Goal: Transaction & Acquisition: Book appointment/travel/reservation

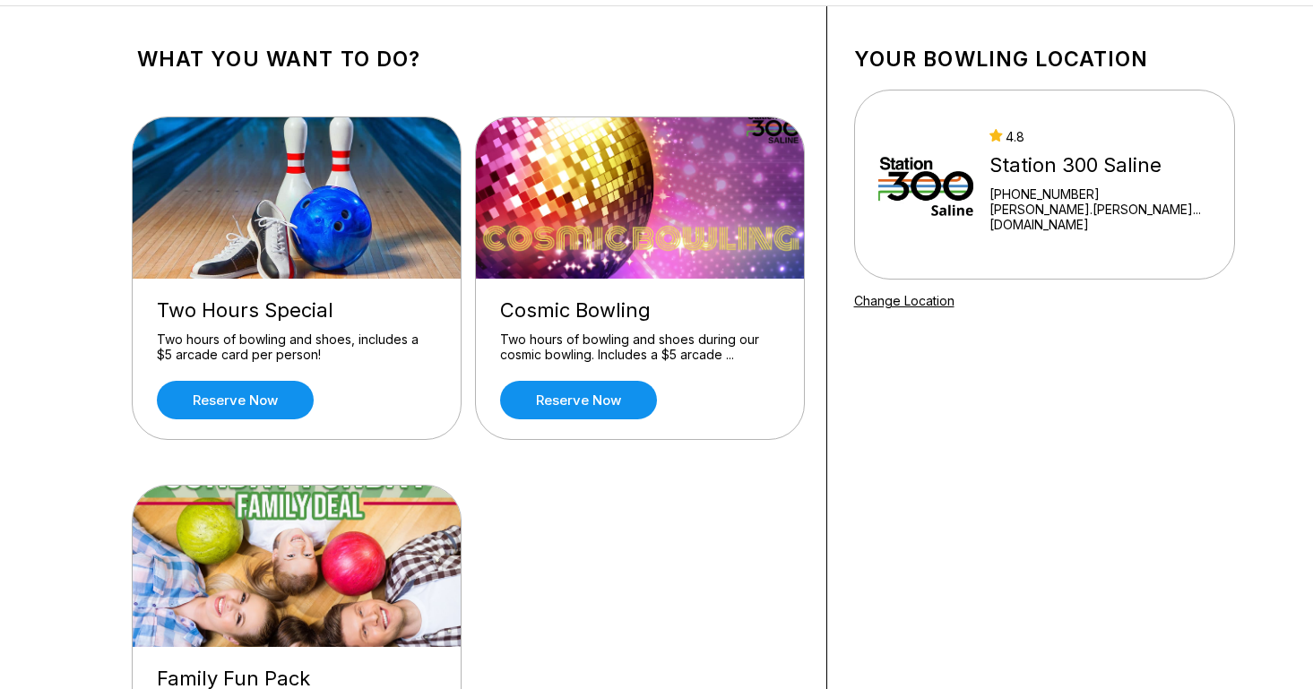
scroll to position [79, 0]
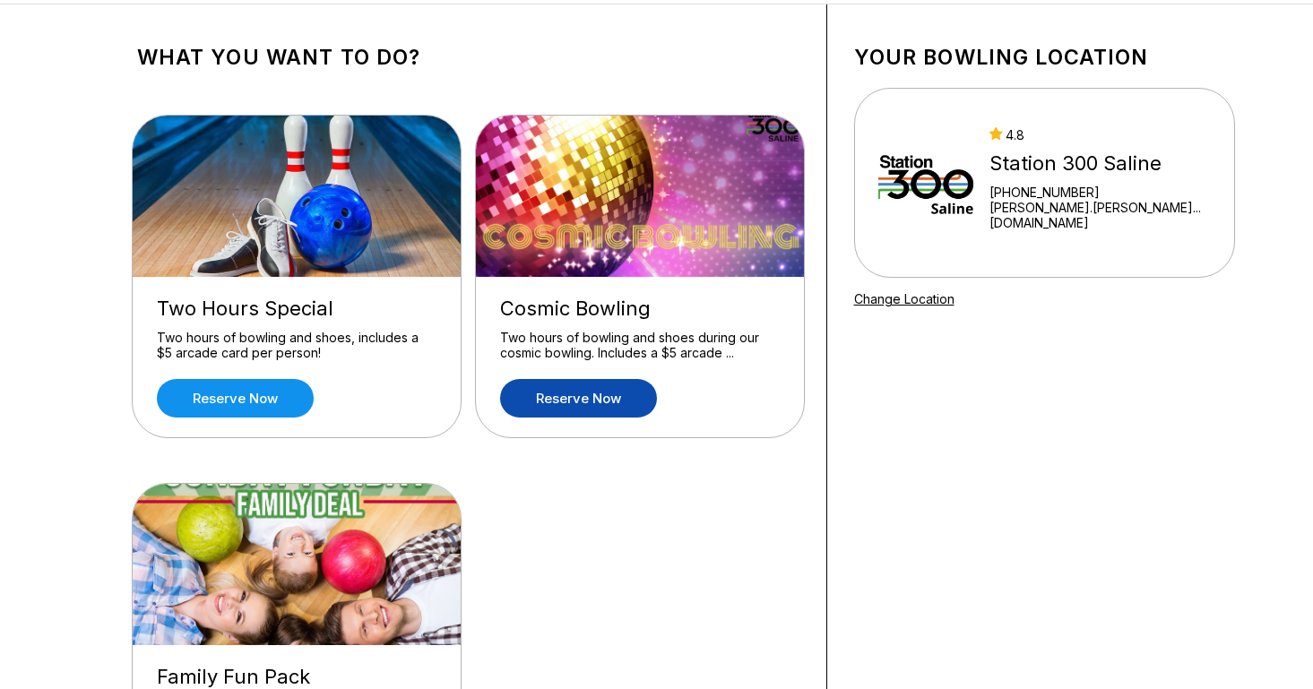
click at [612, 399] on link "Reserve now" at bounding box center [578, 398] width 157 height 39
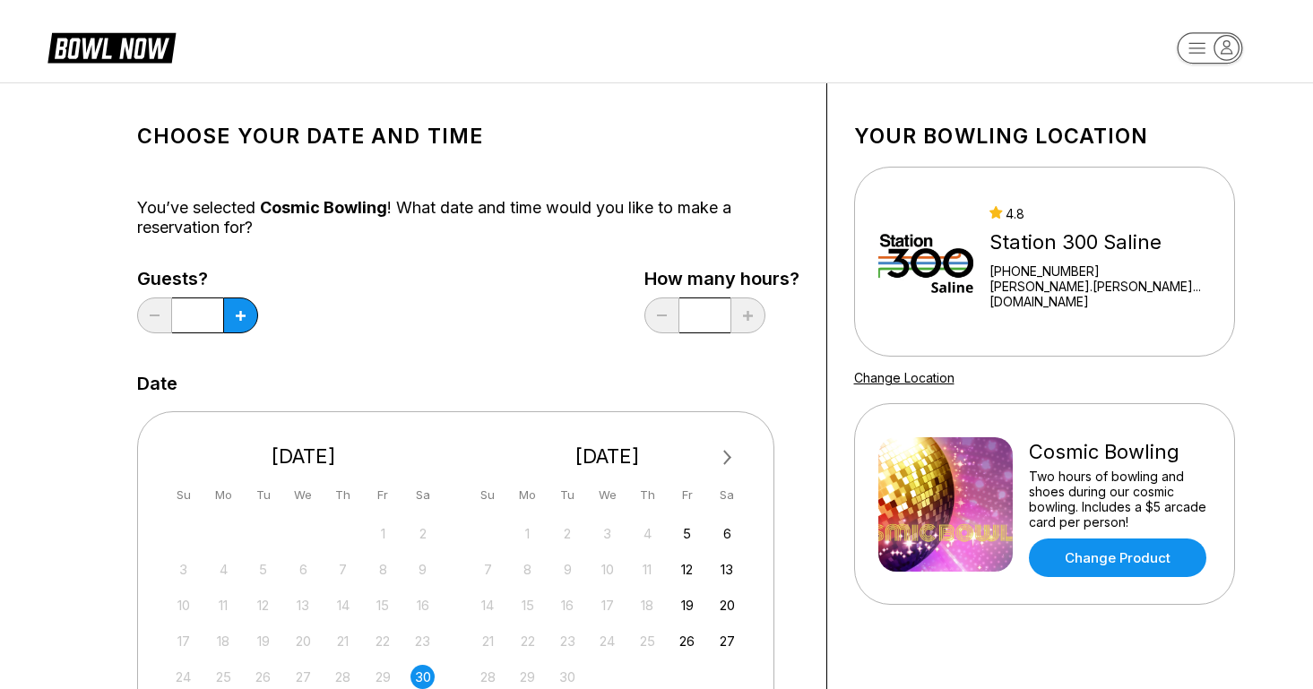
scroll to position [0, 0]
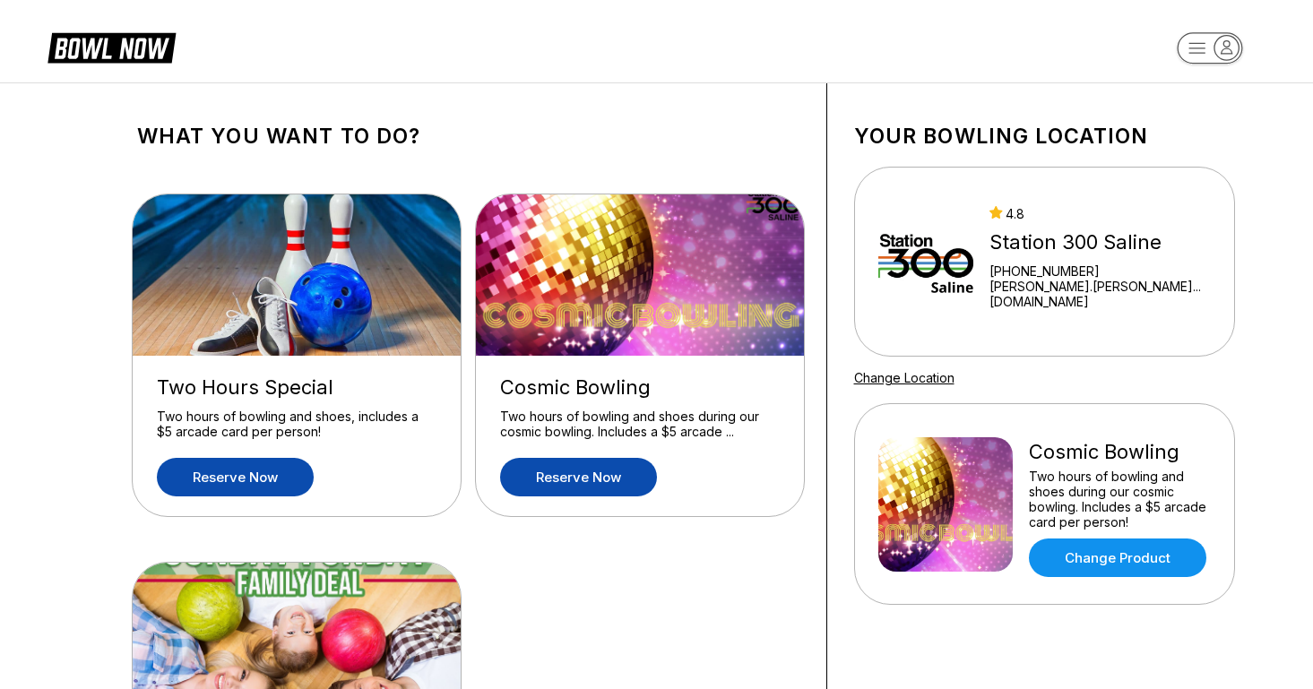
click at [239, 470] on link "Reserve now" at bounding box center [235, 477] width 157 height 39
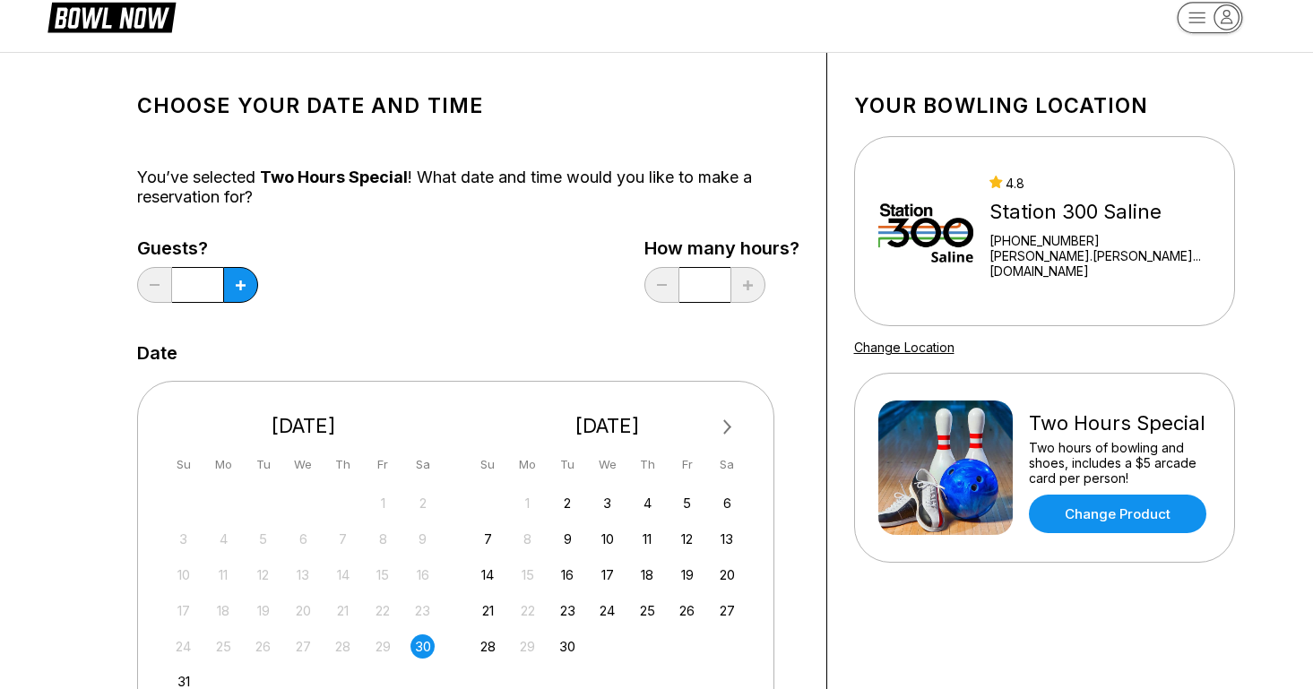
scroll to position [41, 0]
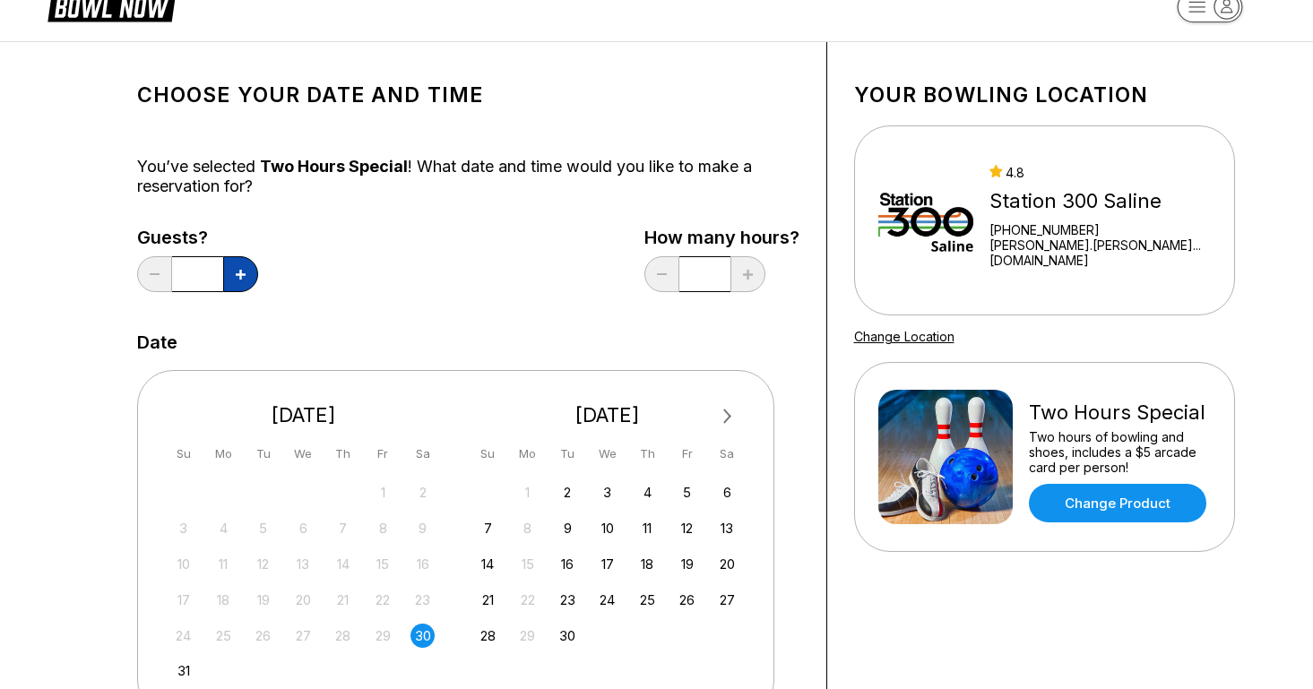
click at [242, 264] on button at bounding box center [240, 274] width 35 height 36
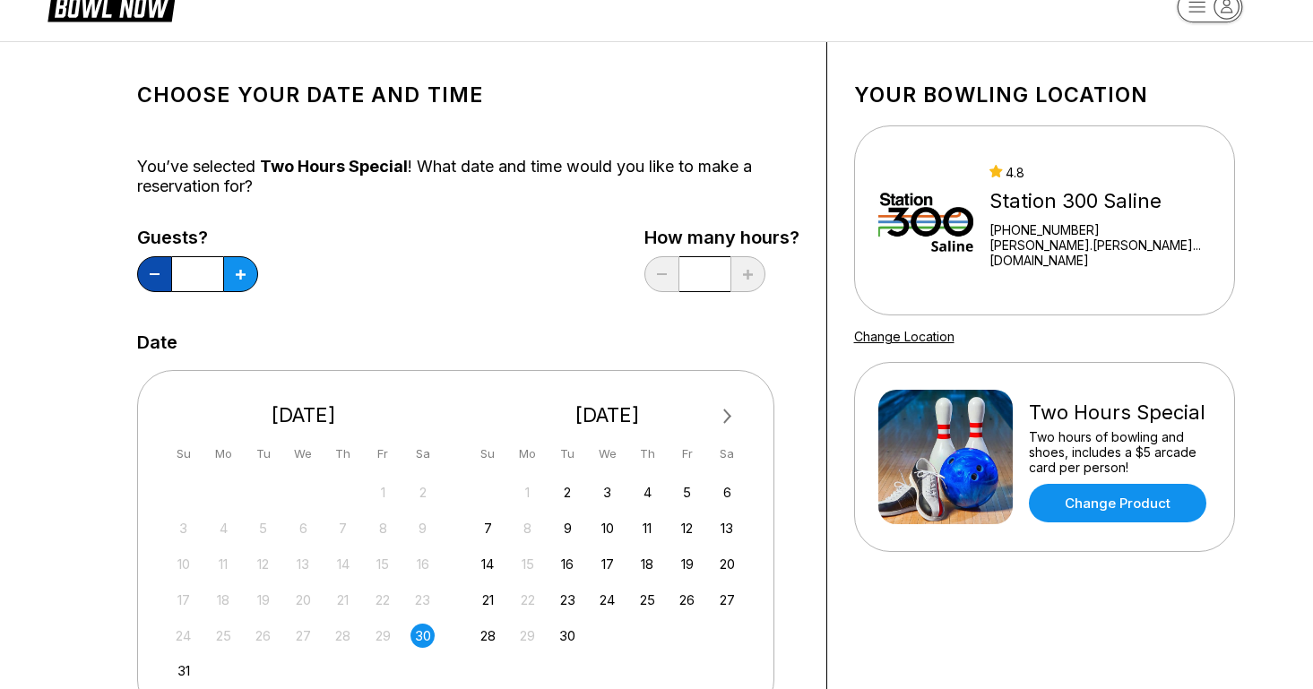
click at [151, 275] on button at bounding box center [154, 274] width 35 height 36
type input "*"
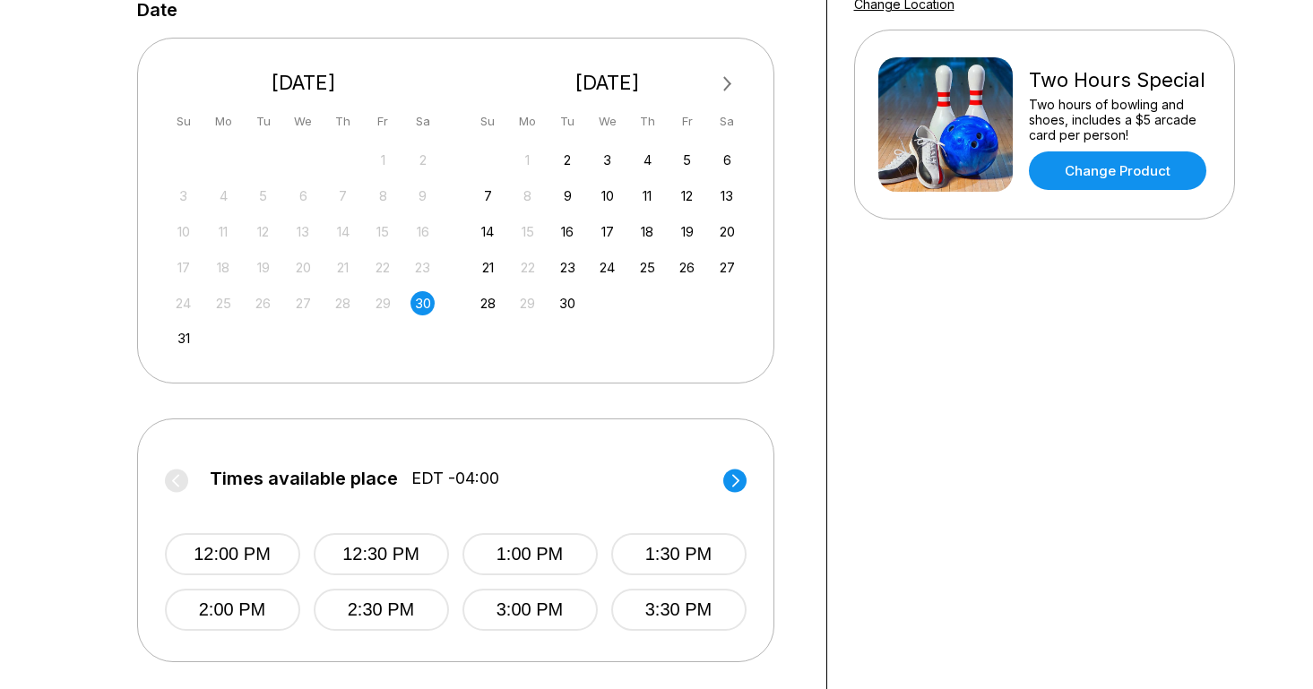
scroll to position [484, 0]
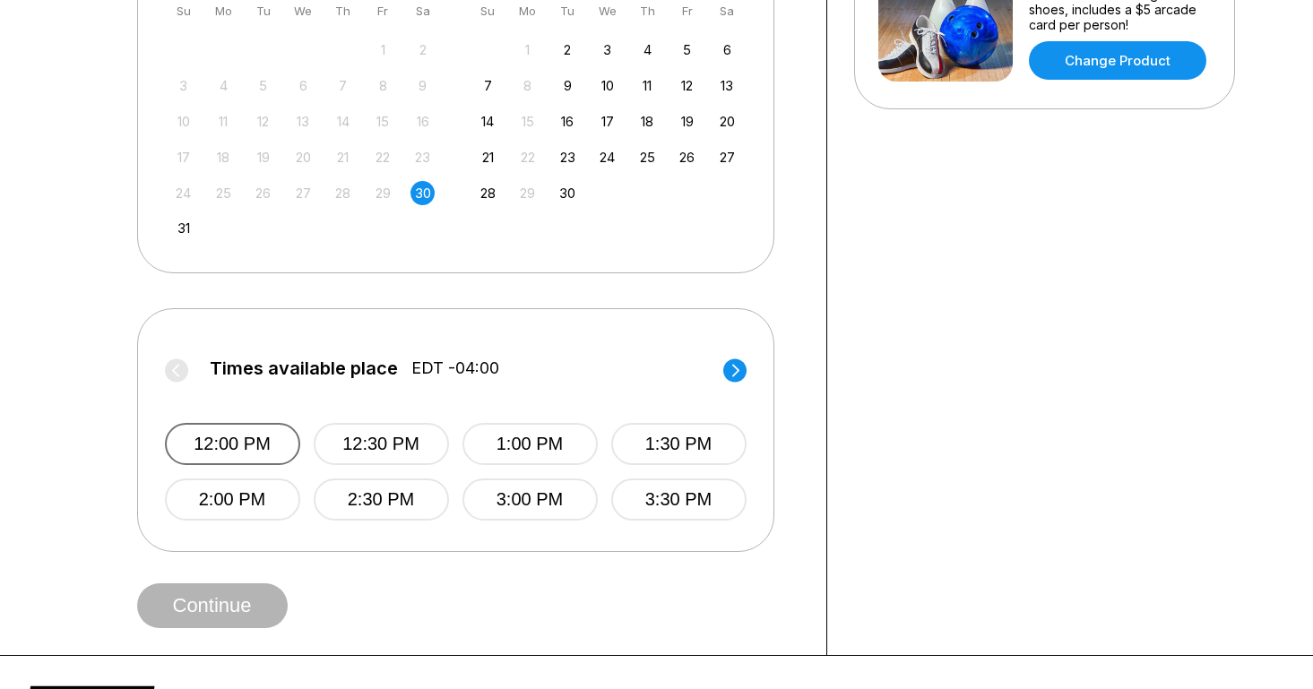
click at [236, 441] on button "12:00 PM" at bounding box center [232, 444] width 135 height 42
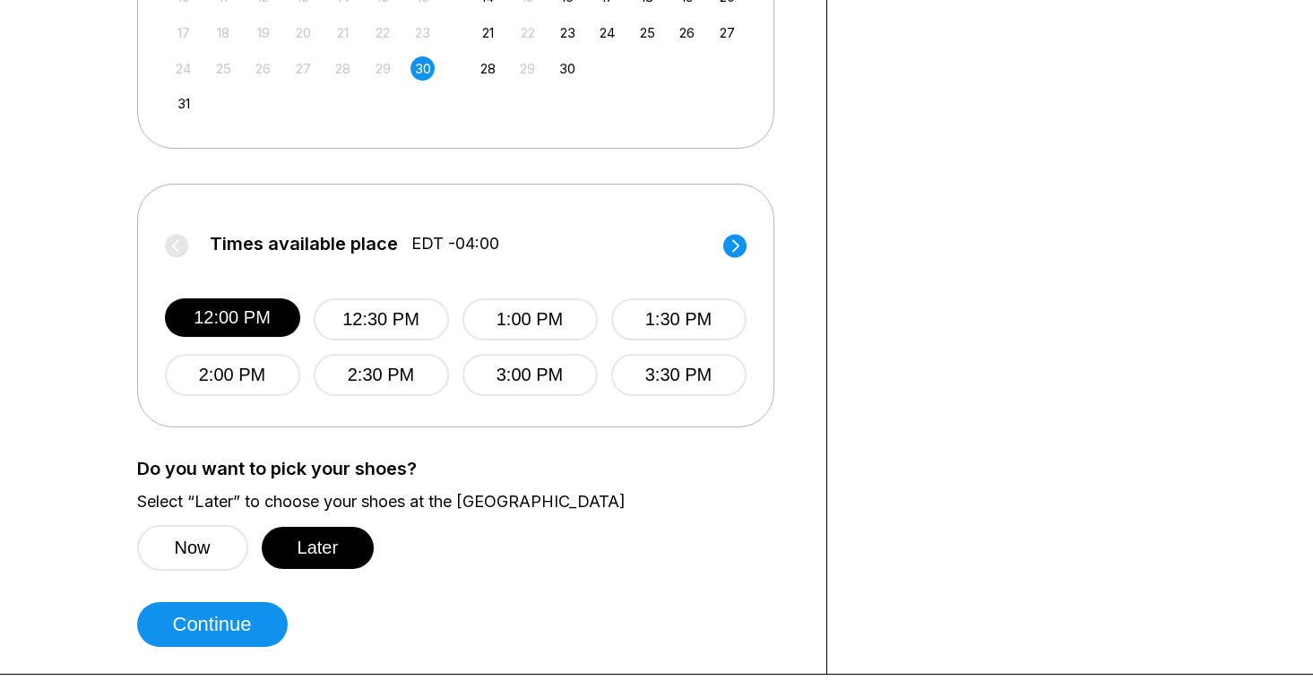
scroll to position [667, 0]
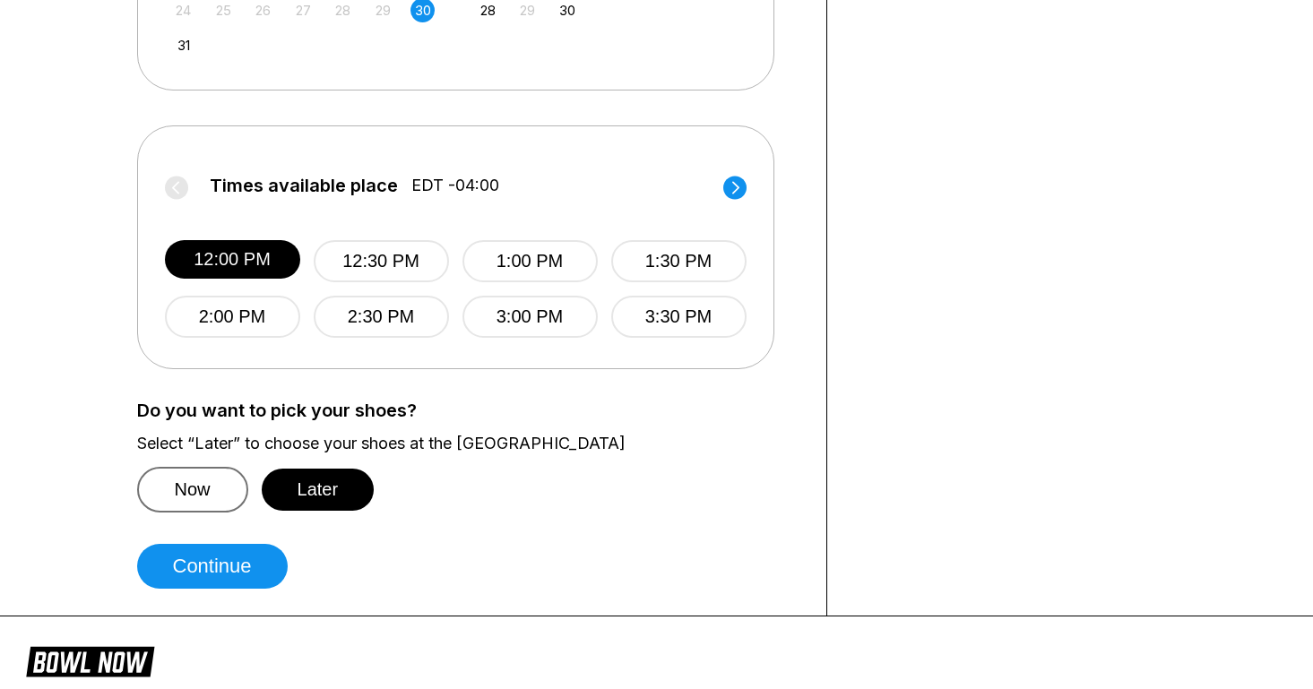
click at [206, 504] on button "Now" at bounding box center [192, 490] width 111 height 46
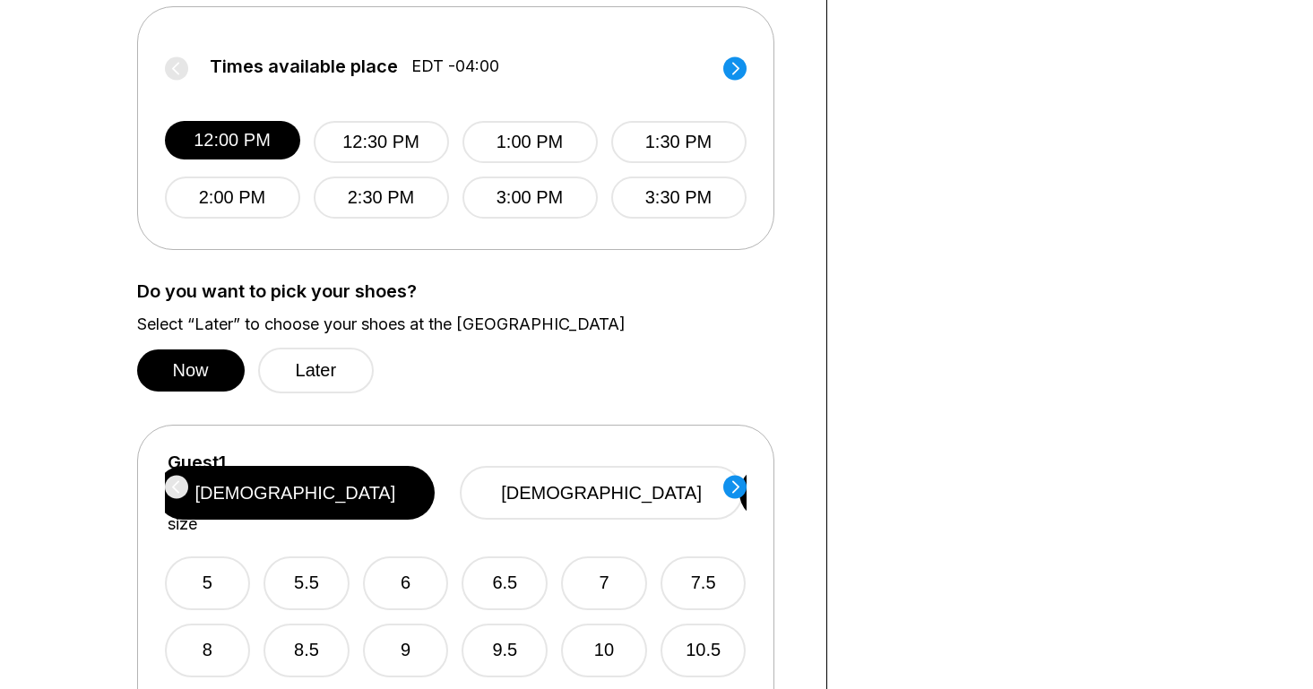
scroll to position [832, 0]
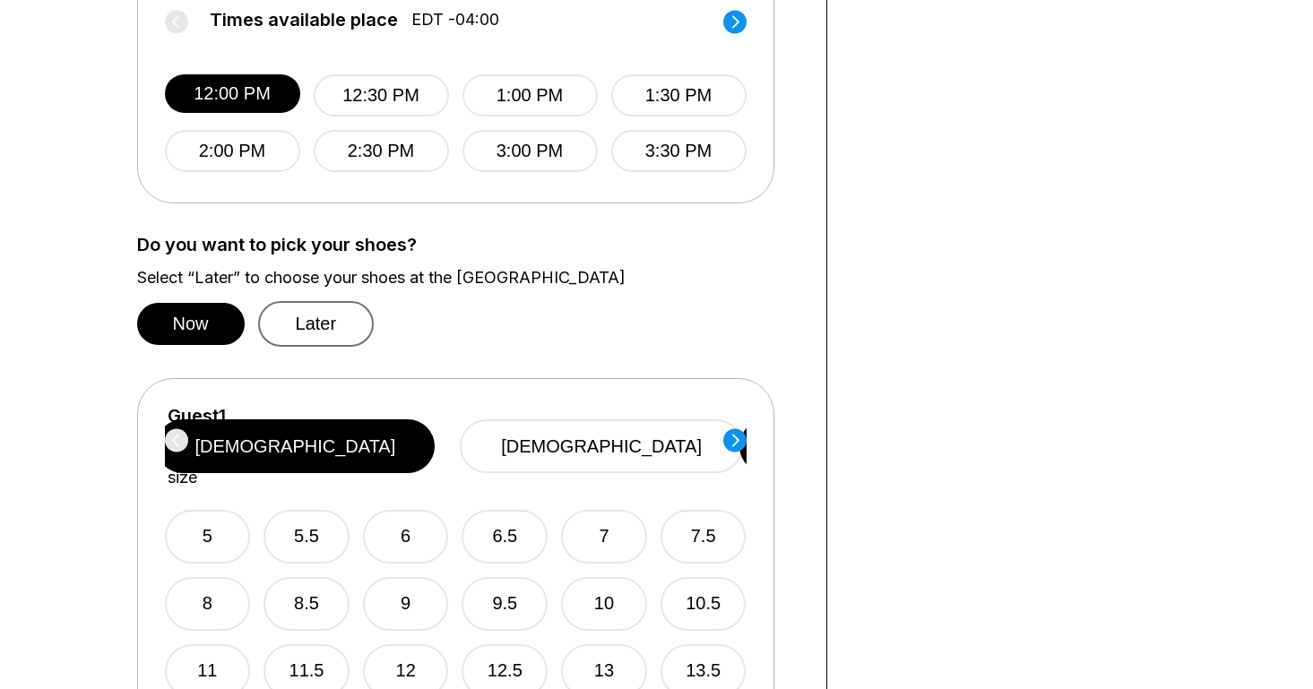
click at [332, 330] on button "Later" at bounding box center [316, 324] width 116 height 46
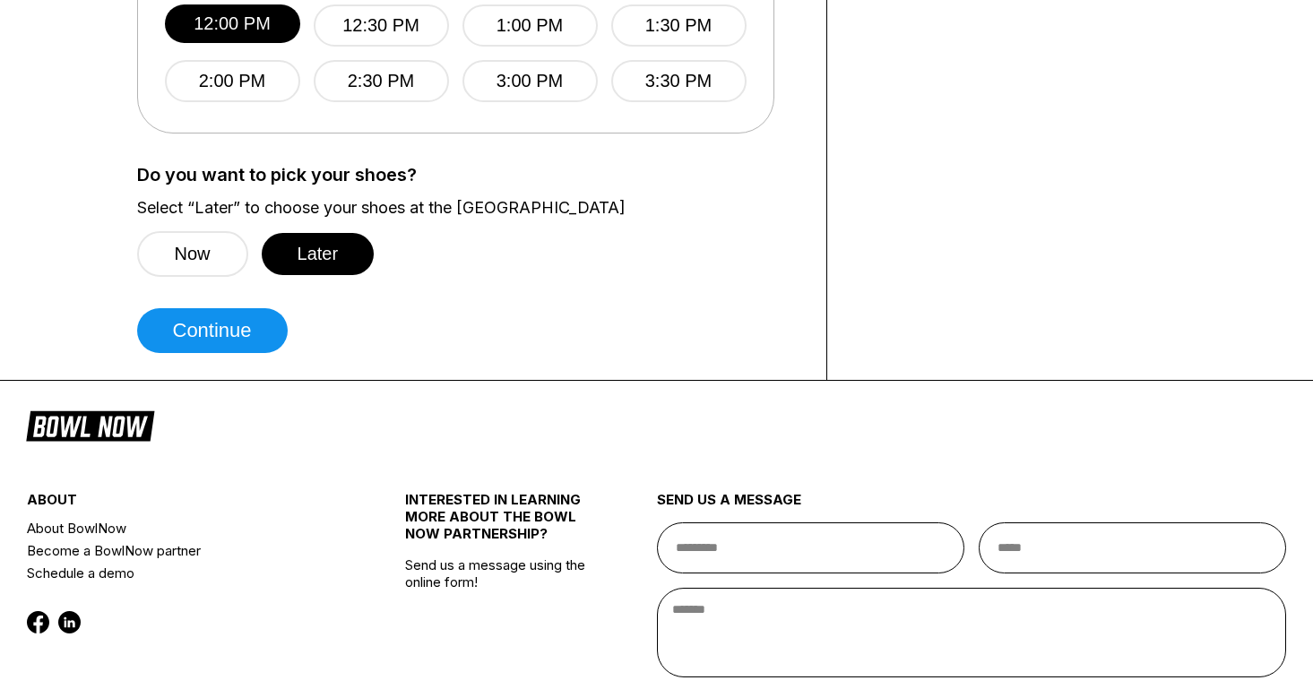
scroll to position [927, 0]
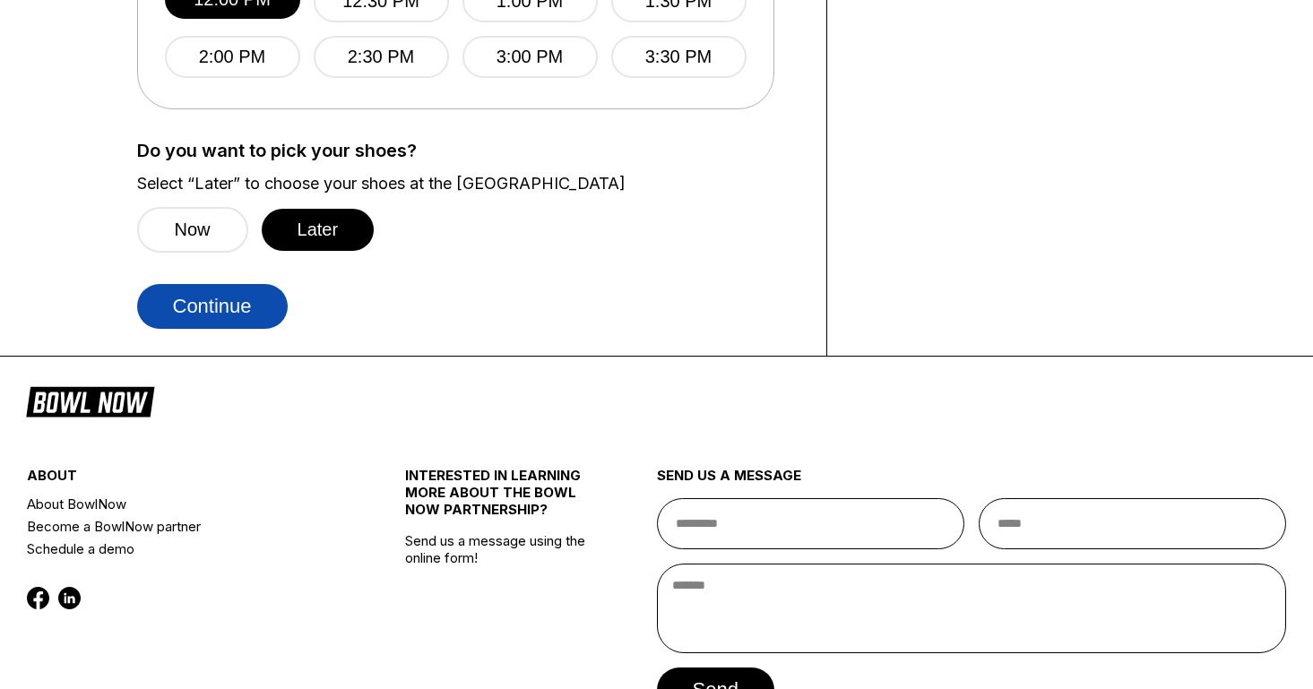
click at [258, 303] on button "Continue" at bounding box center [212, 306] width 151 height 45
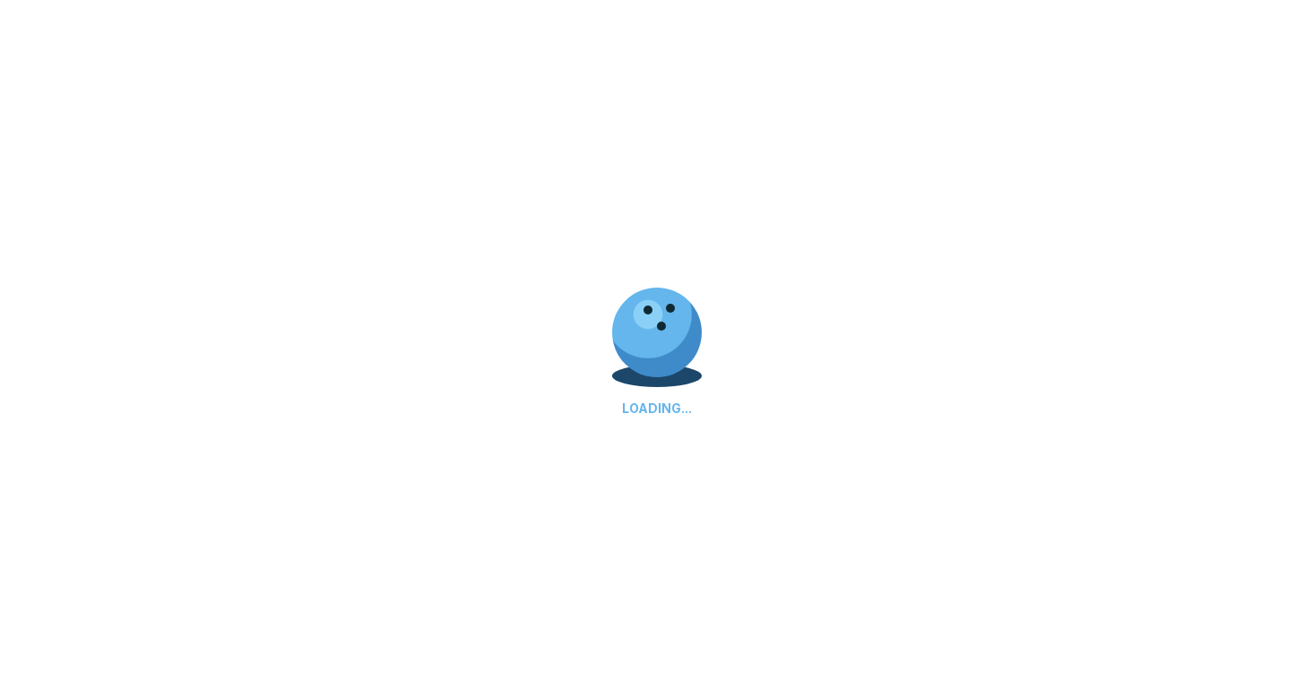
scroll to position [0, 0]
select select "**"
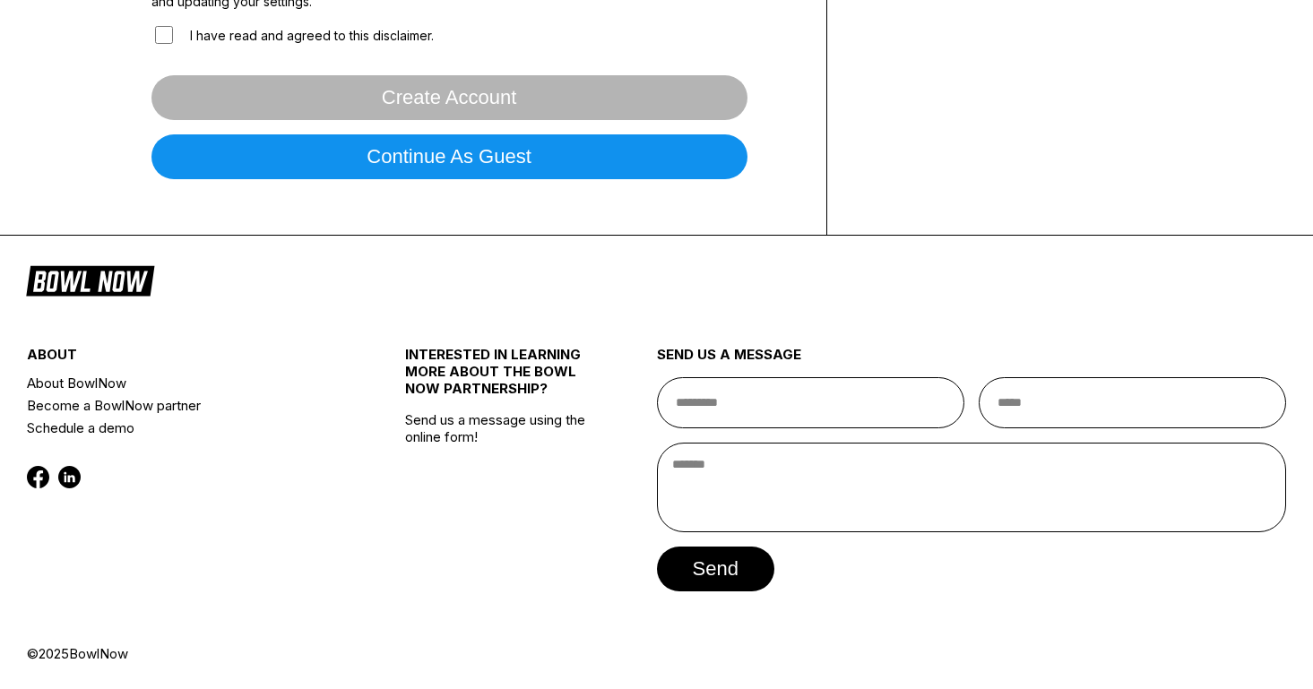
scroll to position [639, 0]
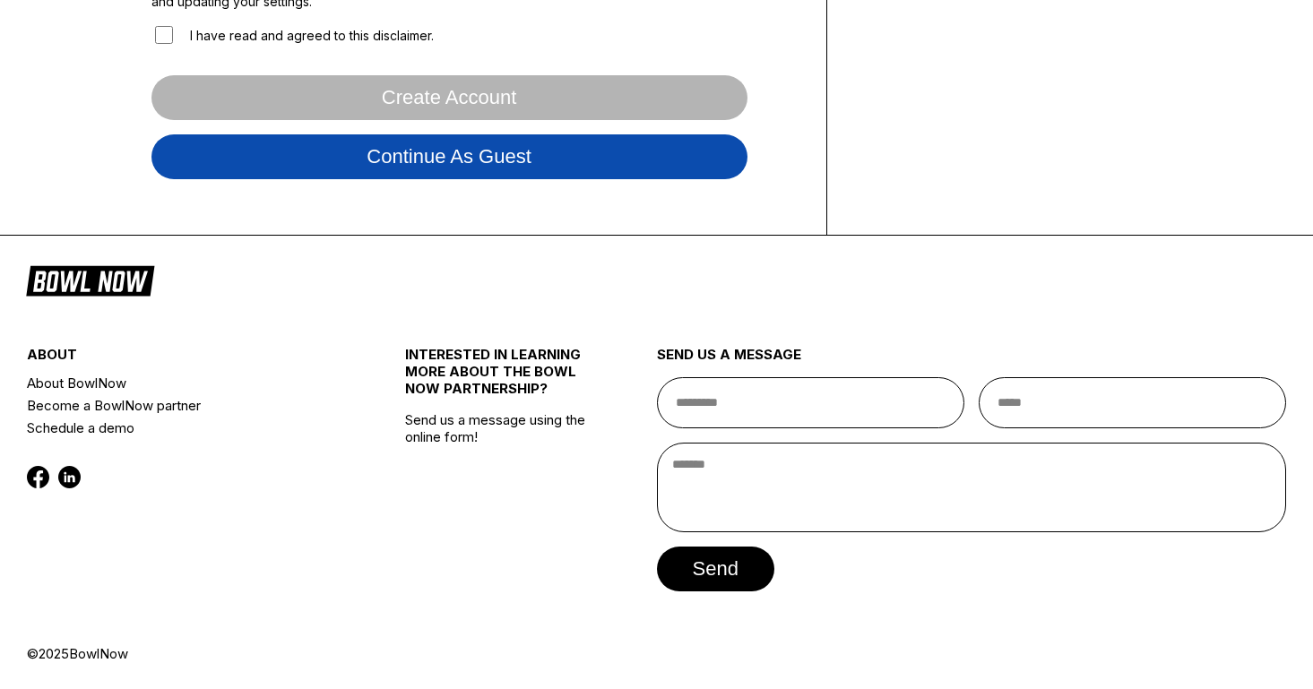
click at [352, 174] on button "Continue as guest" at bounding box center [449, 156] width 596 height 45
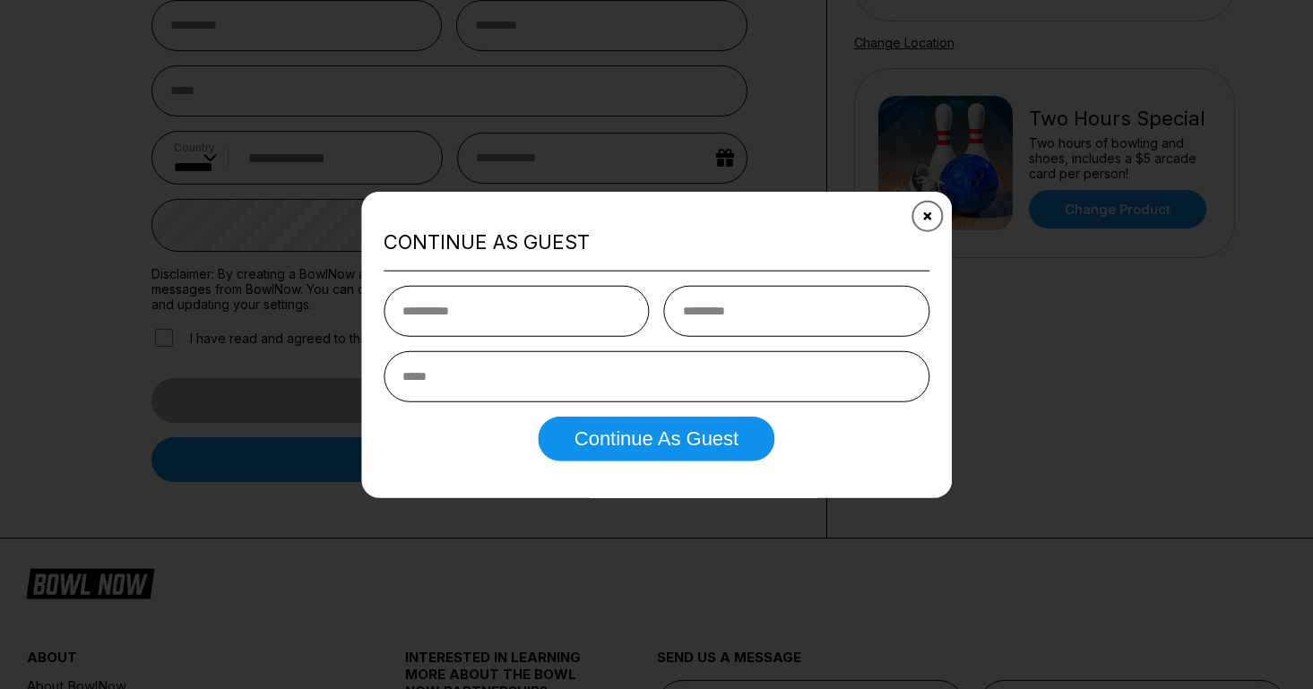
click at [939, 221] on button "Close" at bounding box center [927, 216] width 44 height 44
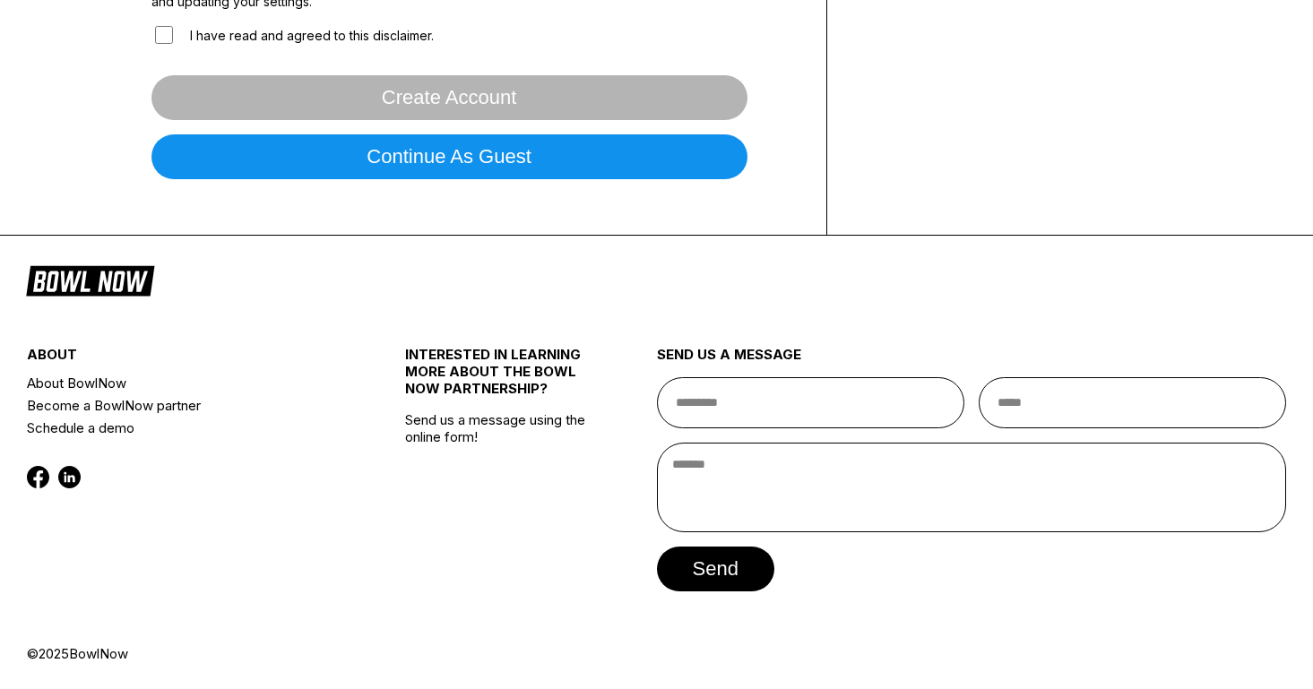
scroll to position [0, 0]
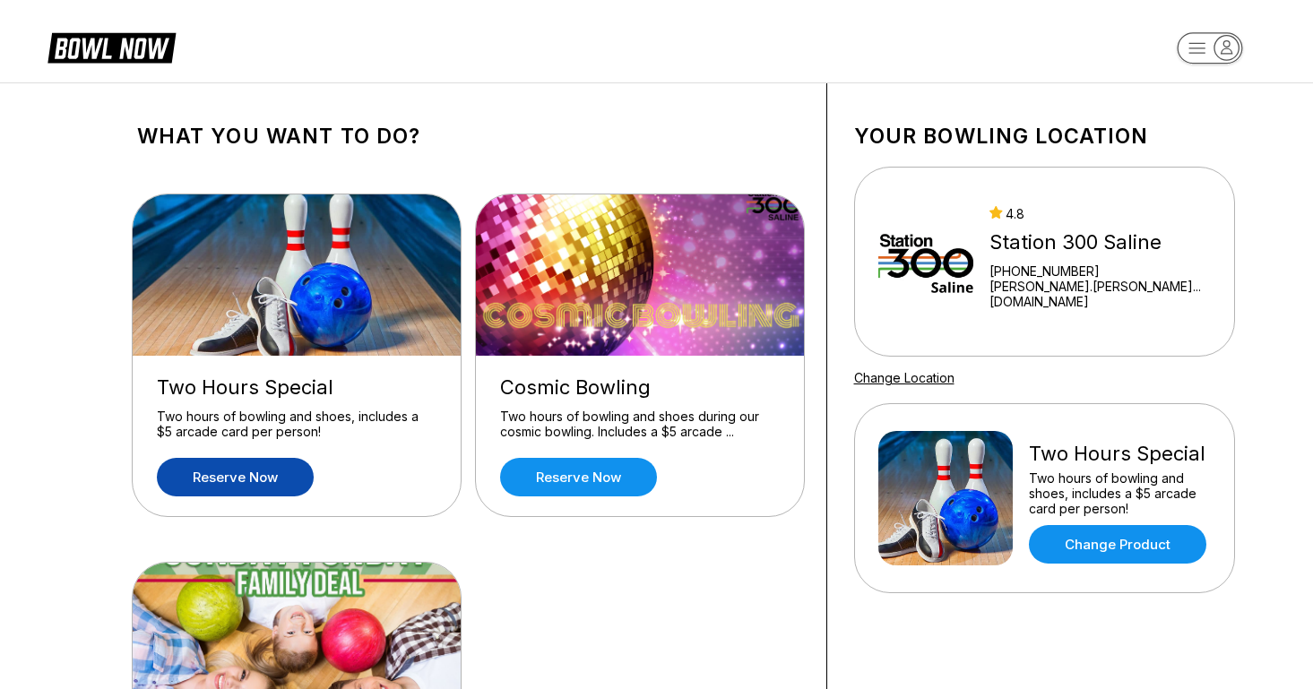
click at [108, 42] on icon at bounding box center [111, 47] width 128 height 34
